Goal: Transaction & Acquisition: Purchase product/service

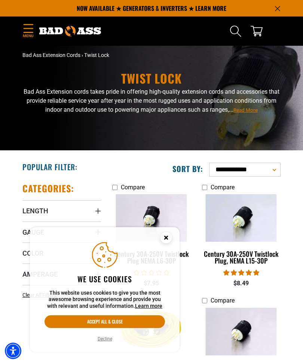
click at [232, 220] on img at bounding box center [241, 218] width 79 height 48
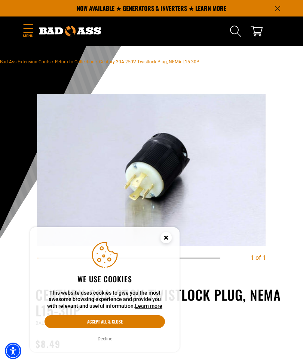
click at [166, 241] on circle "Cookie Consent" at bounding box center [166, 237] width 11 height 11
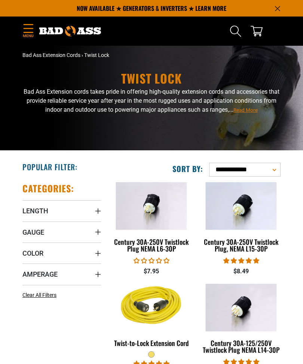
click at [167, 240] on div "Century 30A-250V Twistlock Plug NEMA L6-30P" at bounding box center [151, 244] width 79 height 13
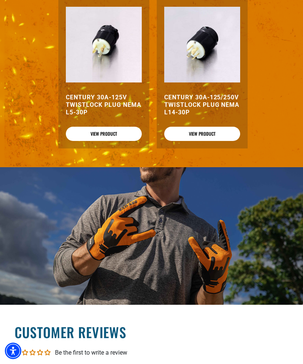
scroll to position [749, 0]
